Goal: Understand process/instructions: Learn about a topic

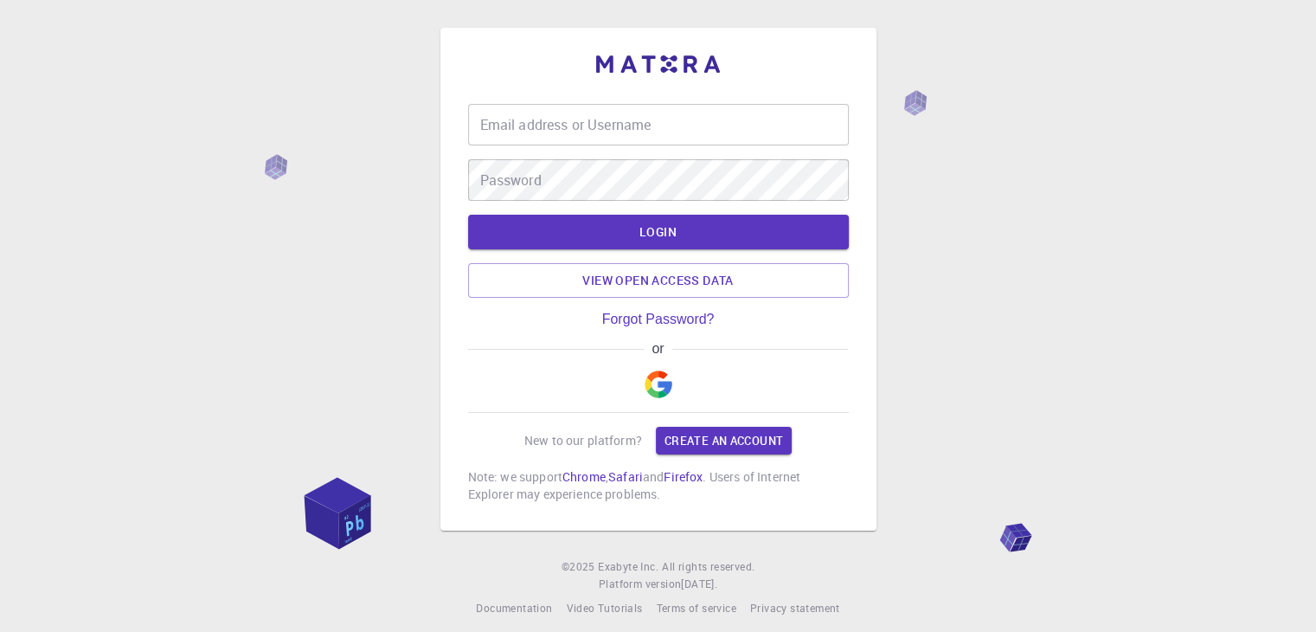
type input "[EMAIL_ADDRESS][DOMAIN_NAME]"
click at [915, 258] on div "Email address or Username [EMAIL_ADDRESS][DOMAIN_NAME] Email address or Usernam…" at bounding box center [658, 322] width 1316 height 645
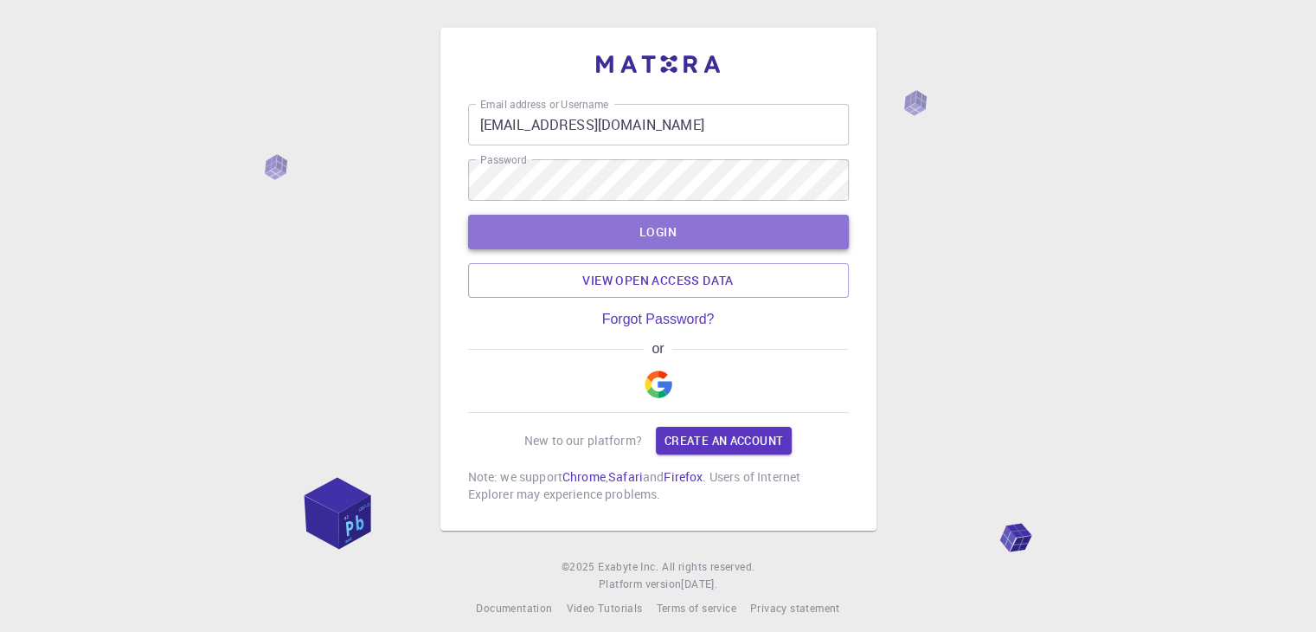
click at [774, 219] on button "LOGIN" at bounding box center [658, 232] width 381 height 35
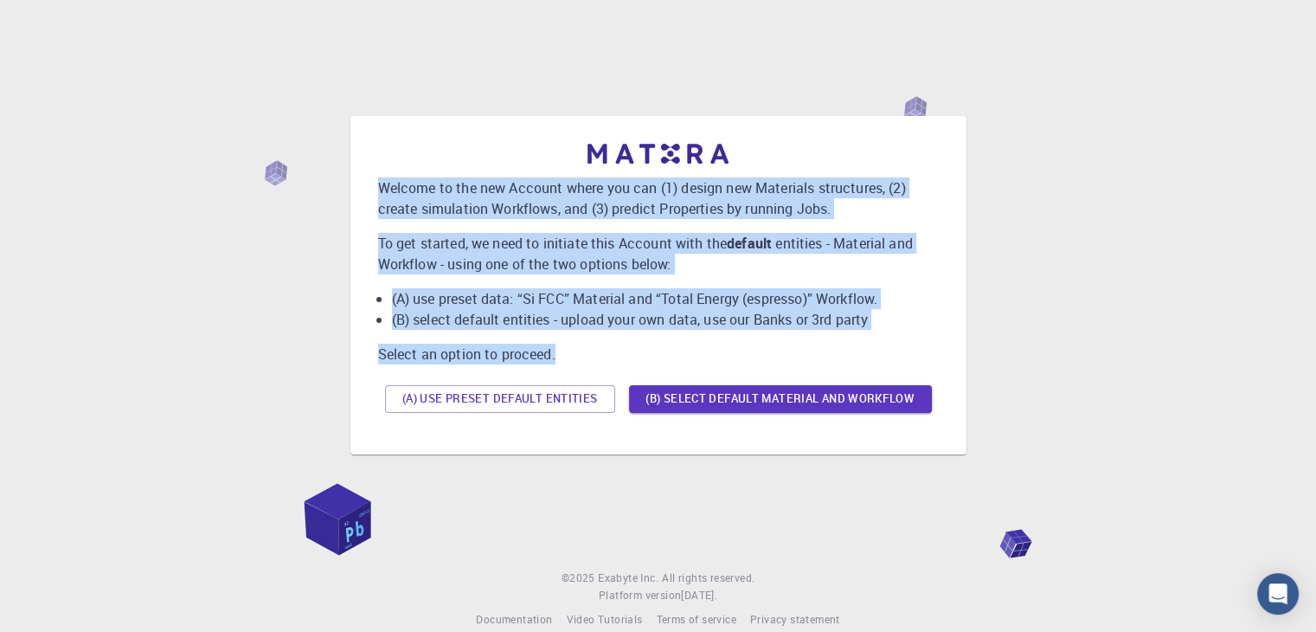
drag, startPoint x: 379, startPoint y: 186, endPoint x: 589, endPoint y: 361, distance: 273.5
click at [589, 361] on div "Welcome to the new Account where you can (1) design new Materials structures, (…" at bounding box center [658, 282] width 561 height 276
copy div "Welcome to the new Account where you can (1) design new Materials structures, (…"
click at [462, 399] on button "(A) Use preset default entities" at bounding box center [500, 399] width 230 height 28
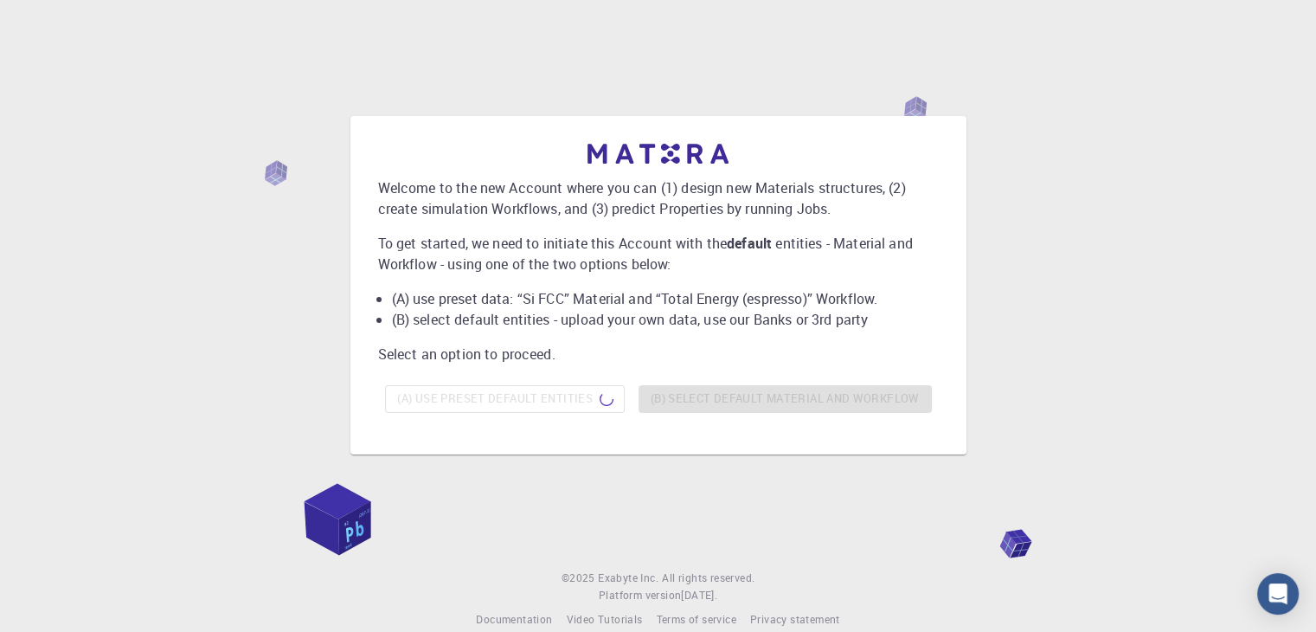
click at [495, 109] on div "Welcome to the new Account where you can (1) design new Materials structures, (…" at bounding box center [658, 284] width 1275 height 473
click at [487, 398] on div "(A) Use preset default entities (B) Select default material and workflow" at bounding box center [658, 399] width 561 height 42
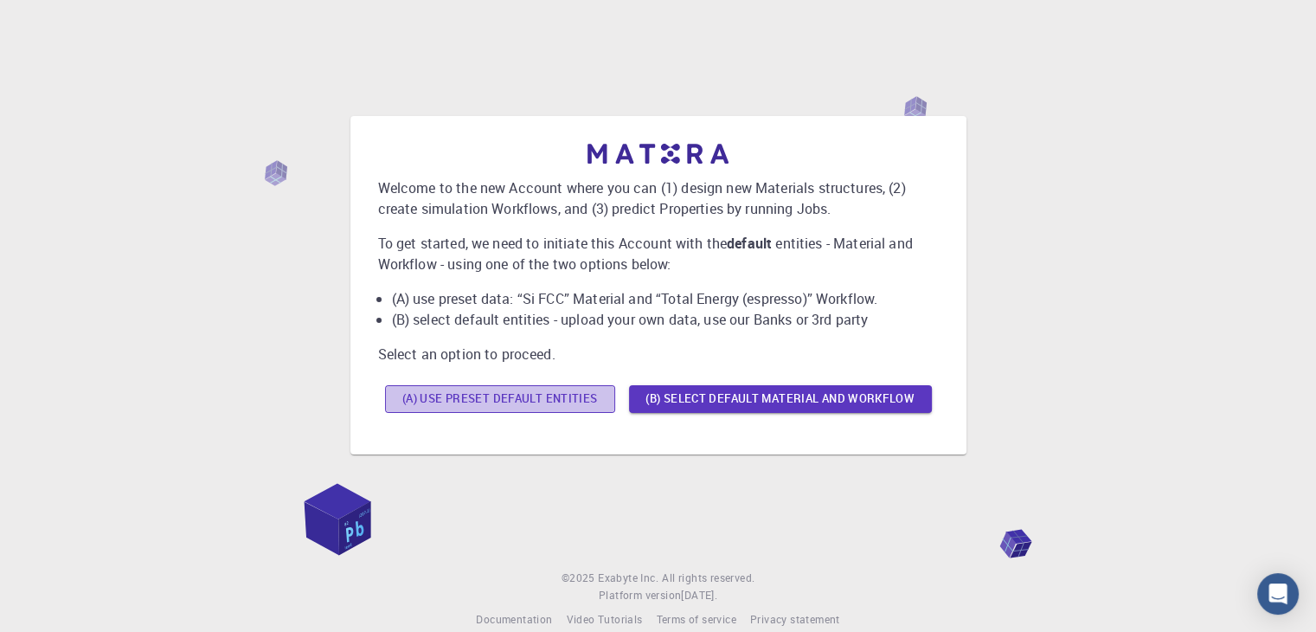
click at [543, 387] on button "(A) Use preset default entities" at bounding box center [500, 399] width 230 height 28
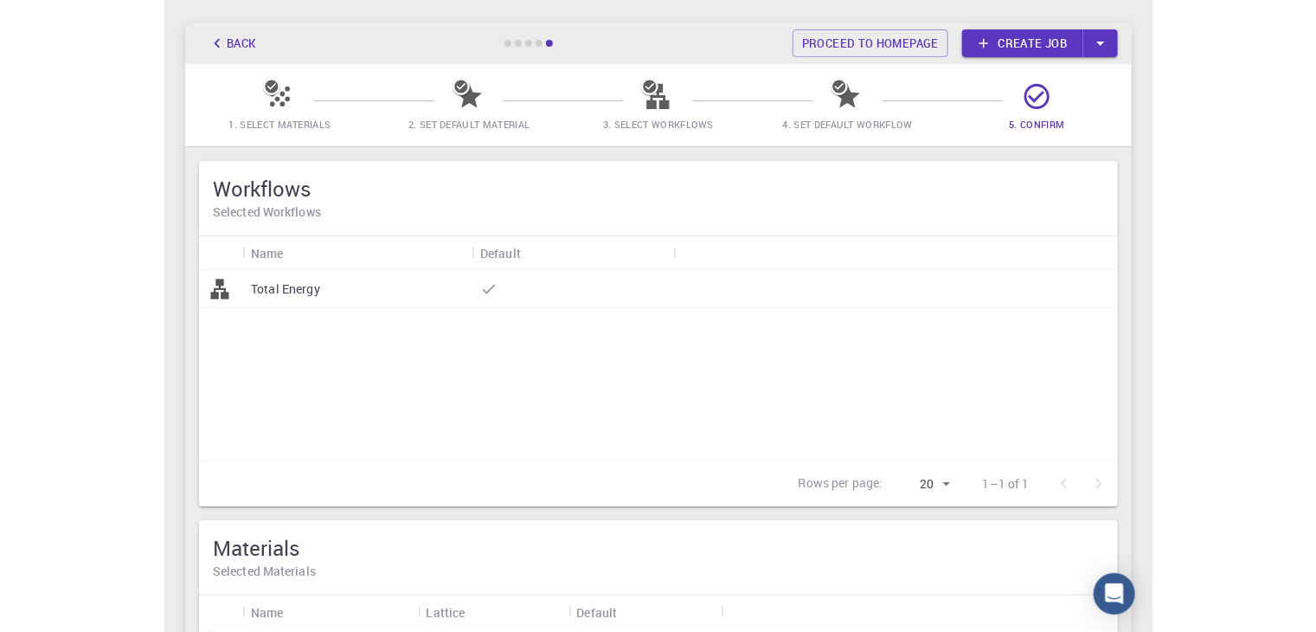
scroll to position [68, 0]
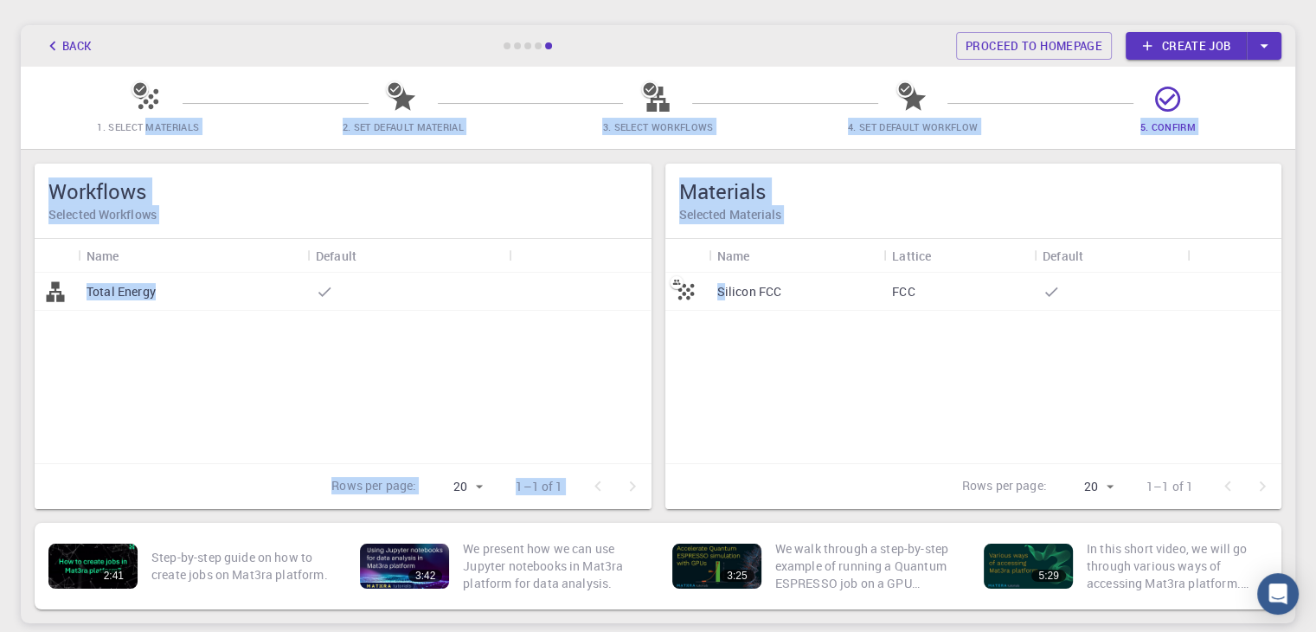
drag, startPoint x: 149, startPoint y: 122, endPoint x: 722, endPoint y: 286, distance: 595.8
click at [722, 286] on main "Back Proceed to homepage Create job 1. Select Materials 2. Set Default Material…" at bounding box center [658, 324] width 1275 height 598
click at [722, 286] on p "Silicon FCC" at bounding box center [749, 291] width 65 height 17
